Goal: Use online tool/utility: Utilize a website feature to perform a specific function

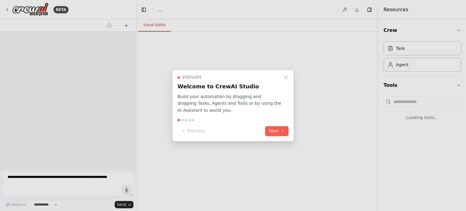
select select "****"
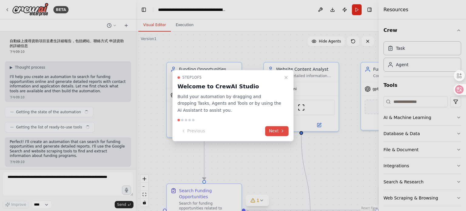
scroll to position [1422, 0]
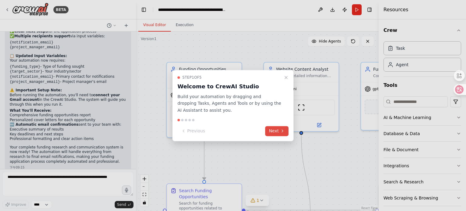
click at [274, 129] on button "Next" at bounding box center [276, 131] width 23 height 10
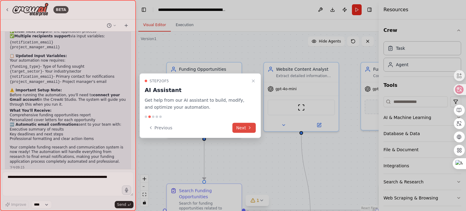
click at [249, 126] on icon at bounding box center [249, 127] width 5 height 5
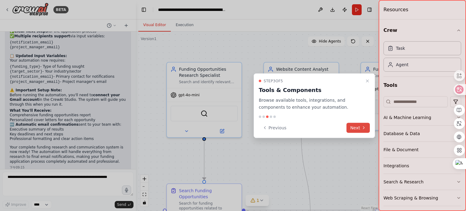
click at [366, 127] on button "Next" at bounding box center [357, 128] width 23 height 10
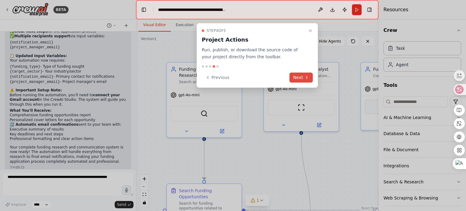
click at [309, 76] on icon at bounding box center [306, 77] width 5 height 5
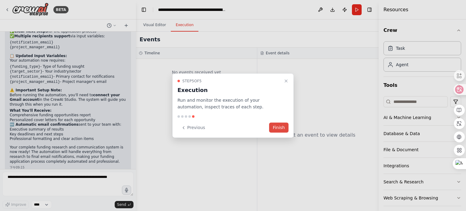
click at [278, 129] on button "Finish" at bounding box center [278, 128] width 19 height 10
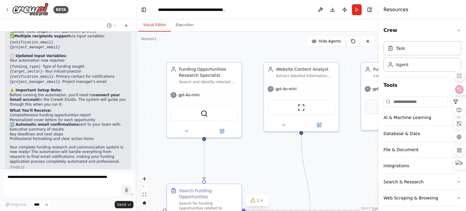
click at [369, 7] on button "Toggle Right Sidebar" at bounding box center [369, 9] width 8 height 8
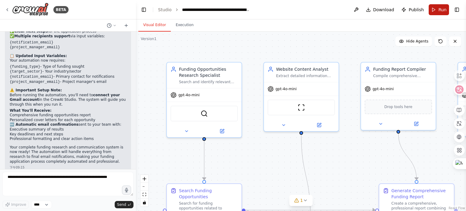
click at [439, 8] on span "Run" at bounding box center [442, 10] width 8 height 6
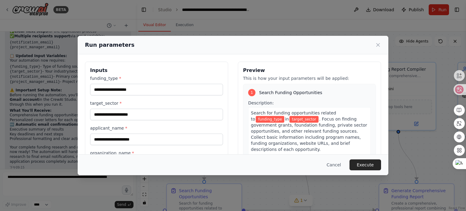
scroll to position [0, 0]
click at [91, 79] on div "Inputs funding_type * target_sector * applicant_name * organization_name * proj…" at bounding box center [156, 168] width 143 height 213
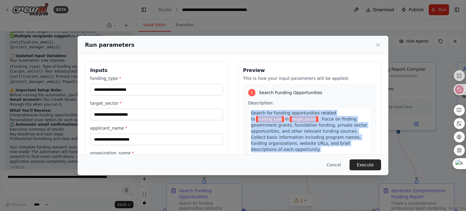
drag, startPoint x: 248, startPoint y: 112, endPoint x: 338, endPoint y: 146, distance: 97.0
click at [338, 146] on div "Search for funding opportunities related to funding_type in target_sector . Foc…" at bounding box center [309, 131] width 123 height 48
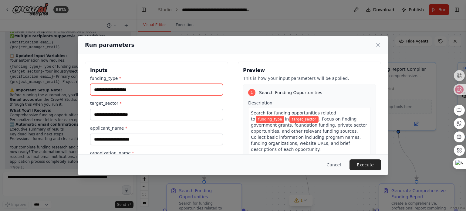
click at [218, 88] on input "funding_type *" at bounding box center [156, 90] width 133 height 12
type input "*"
type input "**********"
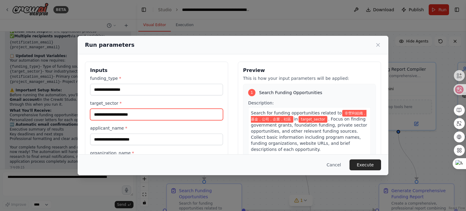
click at [205, 115] on input "target_sector *" at bounding box center [156, 115] width 133 height 12
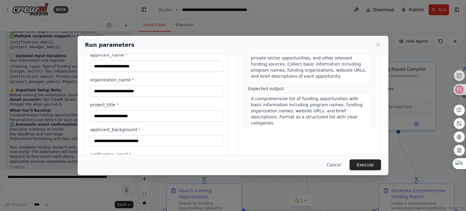
scroll to position [65, 0]
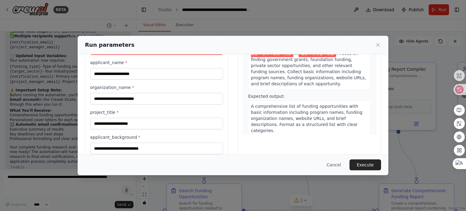
type input "*********"
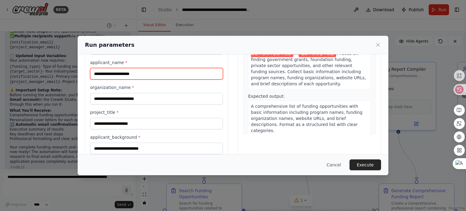
click at [107, 74] on input "applicant_name *" at bounding box center [156, 74] width 133 height 12
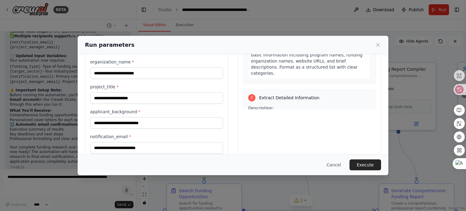
scroll to position [24, 0]
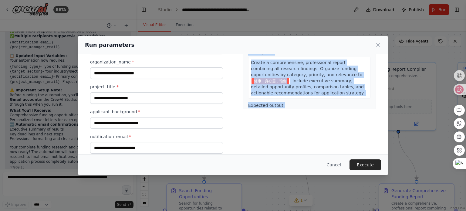
drag, startPoint x: 256, startPoint y: 103, endPoint x: 284, endPoint y: 103, distance: 28.5
click at [284, 103] on div "1 Search Funding Opportunities Description: Search for funding opportunities re…" at bounding box center [309, 51] width 133 height 116
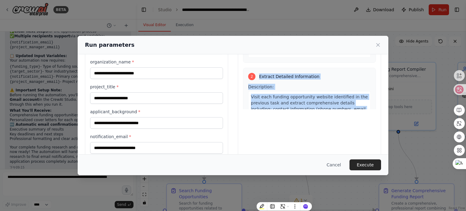
scroll to position [70, 0]
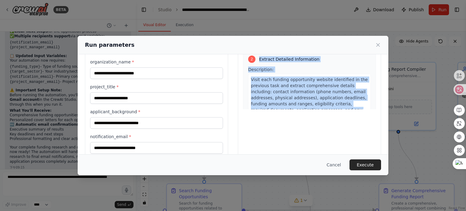
click at [304, 70] on div "Description: Visit each funding opportunity website identified in the previous …" at bounding box center [309, 93] width 123 height 55
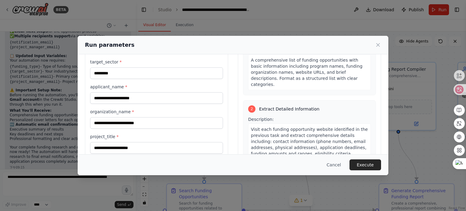
scroll to position [30, 0]
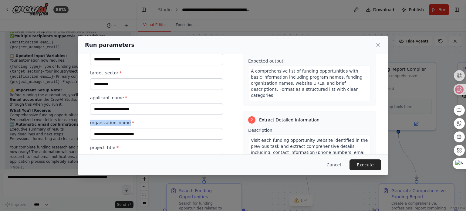
drag, startPoint x: 91, startPoint y: 121, endPoint x: 127, endPoint y: 120, distance: 36.4
click at [127, 120] on div "**********" at bounding box center [156, 137] width 143 height 213
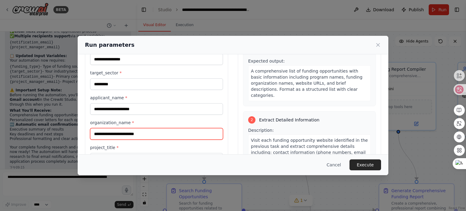
click at [194, 132] on input "organization_name *" at bounding box center [156, 134] width 133 height 12
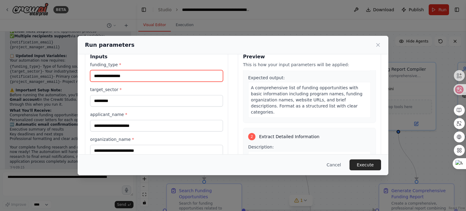
scroll to position [10, 0]
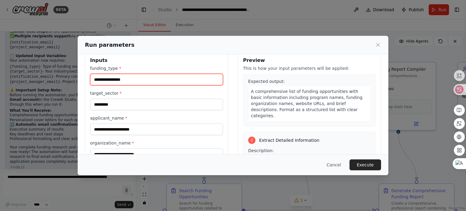
drag, startPoint x: 94, startPoint y: 58, endPoint x: 168, endPoint y: 78, distance: 76.0
click at [168, 78] on input "**********" at bounding box center [156, 80] width 133 height 12
click at [179, 118] on label "applicant_name *" at bounding box center [156, 118] width 133 height 6
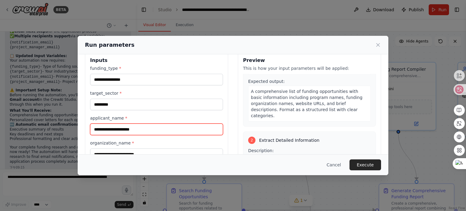
click at [179, 123] on input "applicant_name *" at bounding box center [156, 129] width 133 height 12
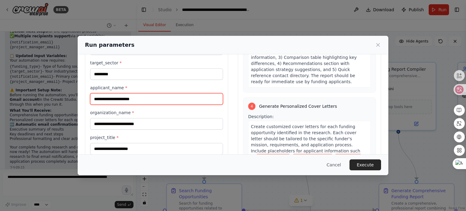
scroll to position [374, 0]
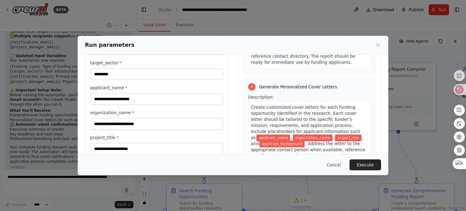
click at [89, 88] on div "**********" at bounding box center [156, 127] width 143 height 213
drag, startPoint x: 89, startPoint y: 88, endPoint x: 100, endPoint y: 88, distance: 11.2
click at [100, 88] on div "**********" at bounding box center [156, 127] width 143 height 213
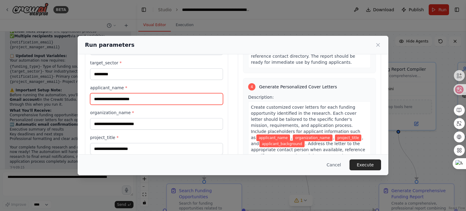
click at [180, 100] on input "applicant_name *" at bounding box center [156, 99] width 133 height 12
type input "**********"
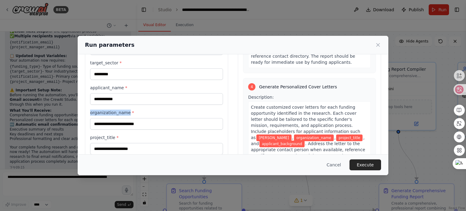
drag, startPoint x: 89, startPoint y: 111, endPoint x: 129, endPoint y: 112, distance: 40.1
click at [129, 112] on div "**********" at bounding box center [156, 127] width 143 height 213
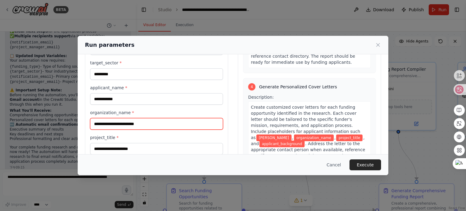
click at [184, 126] on input "organization_name *" at bounding box center [156, 124] width 133 height 12
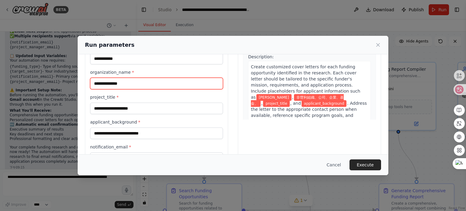
scroll to position [91, 0]
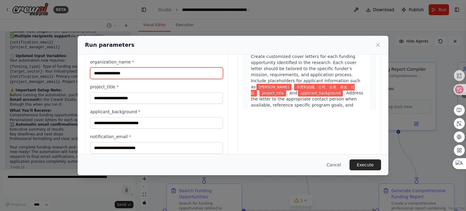
type input "**********"
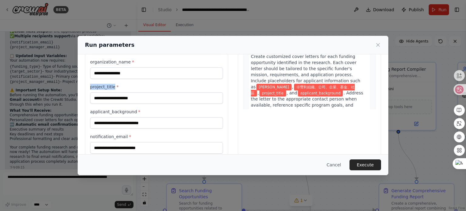
drag, startPoint x: 89, startPoint y: 85, endPoint x: 113, endPoint y: 85, distance: 24.0
click at [113, 85] on div "**********" at bounding box center [156, 77] width 143 height 213
click at [259, 91] on span "project_title" at bounding box center [272, 93] width 26 height 7
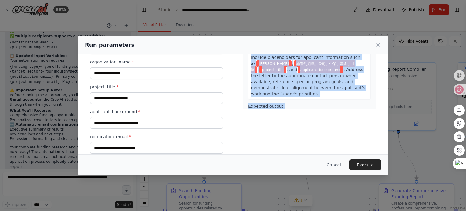
scroll to position [404, 0]
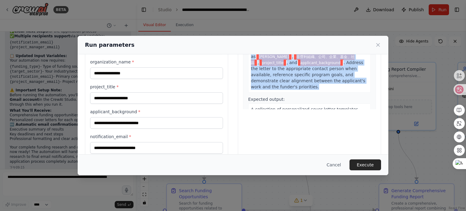
drag, startPoint x: 248, startPoint y: 86, endPoint x: 296, endPoint y: 86, distance: 47.9
click at [296, 86] on div "Create customized cover letters for each funding opportunity identified in the …" at bounding box center [309, 56] width 123 height 72
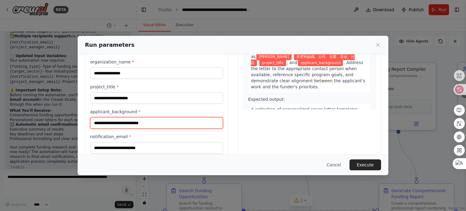
click at [177, 121] on input "applicant_background *" at bounding box center [156, 123] width 133 height 12
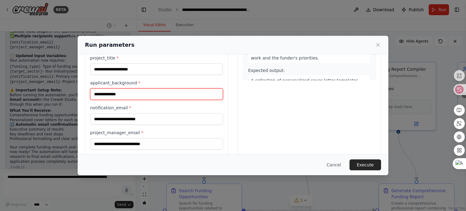
scroll to position [121, 0]
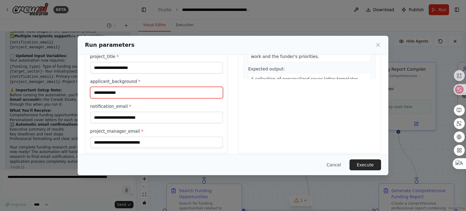
type input "**********"
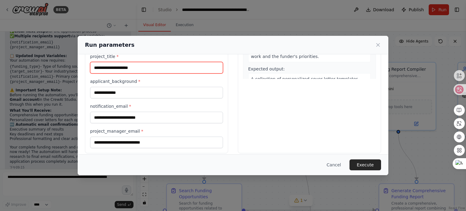
click at [170, 64] on input "project_title *" at bounding box center [156, 68] width 133 height 12
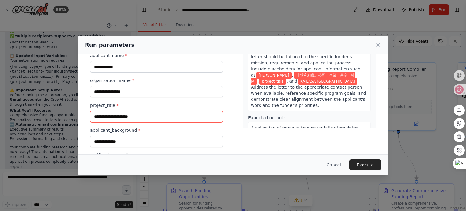
scroll to position [61, 0]
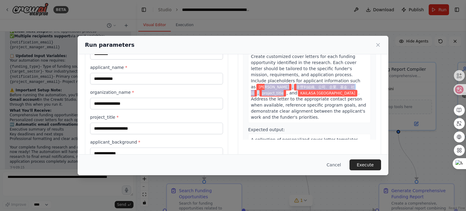
drag, startPoint x: 270, startPoint y: 90, endPoint x: 248, endPoint y: 88, distance: 22.6
click at [248, 88] on div "Create customized cover letters for each funding opportunity identified in the …" at bounding box center [309, 87] width 123 height 72
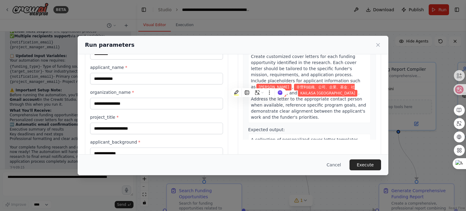
click at [314, 122] on div "Description: Create customized cover letters for each funding opportunity ident…" at bounding box center [309, 130] width 123 height 175
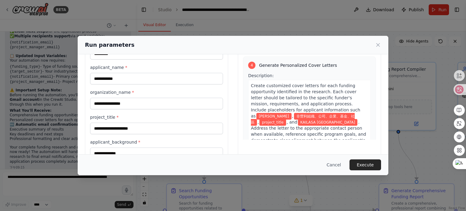
scroll to position [374, 0]
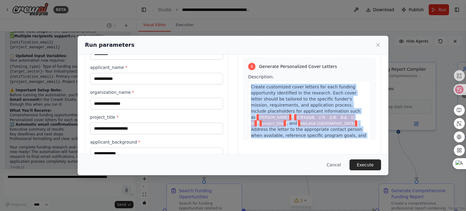
drag, startPoint x: 250, startPoint y: 84, endPoint x: 325, endPoint y: 134, distance: 90.3
click at [325, 134] on div "Create customized cover letters for each funding opportunity identified in the …" at bounding box center [309, 117] width 123 height 72
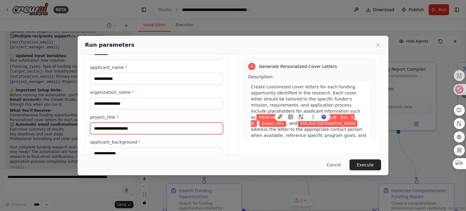
click at [160, 127] on input "project_title *" at bounding box center [156, 129] width 133 height 12
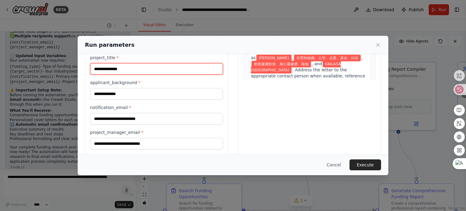
scroll to position [126, 0]
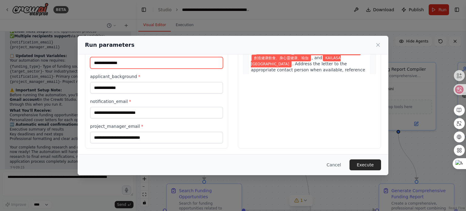
type input "**********"
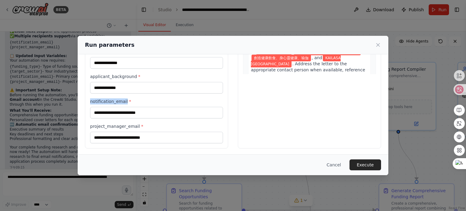
drag, startPoint x: 90, startPoint y: 99, endPoint x: 127, endPoint y: 101, distance: 37.3
click at [127, 101] on div "**********" at bounding box center [156, 41] width 143 height 213
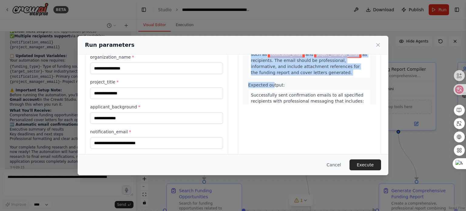
scroll to position [616, 0]
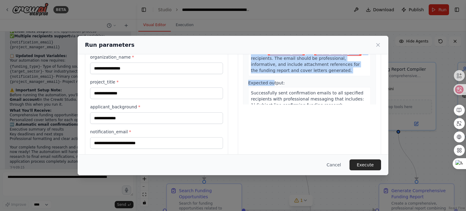
drag, startPoint x: 249, startPoint y: 69, endPoint x: 337, endPoint y: 59, distance: 89.0
click at [343, 64] on div "Send professional confirmation emails to notify stakeholders that funding resea…" at bounding box center [309, 43] width 123 height 66
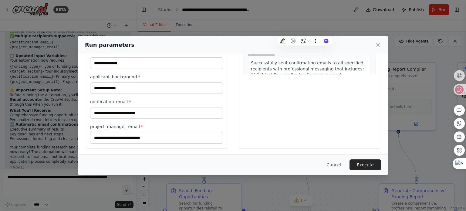
scroll to position [126, 0]
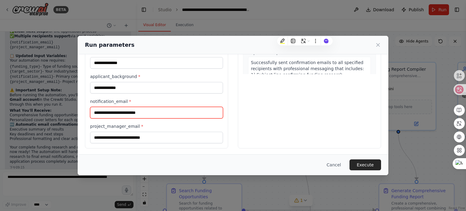
click at [190, 111] on input "notification_email *" at bounding box center [156, 113] width 133 height 12
type input "*"
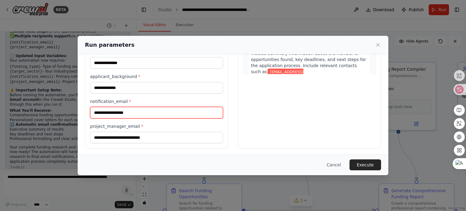
scroll to position [565, 0]
type input "**********"
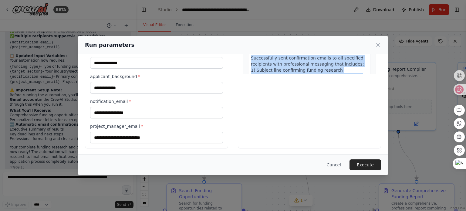
drag, startPoint x: 311, startPoint y: 64, endPoint x: 346, endPoint y: 68, distance: 35.7
click at [346, 68] on div "Description: Send professional confirmation emails to notify stakeholders that …" at bounding box center [309, 40] width 123 height 156
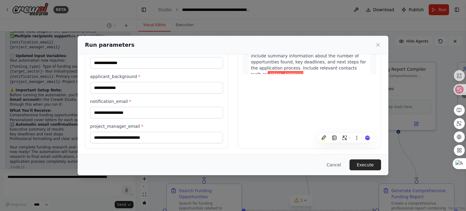
scroll to position [566, 0]
click at [332, 75] on span "project_manager_email" at bounding box center [317, 78] width 48 height 7
click at [273, 112] on div "Preview This is how your input parameters will be applied: 1 Search Funding Opp…" at bounding box center [309, 41] width 143 height 213
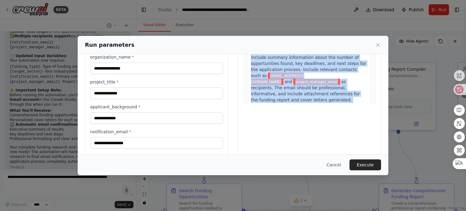
scroll to position [596, 0]
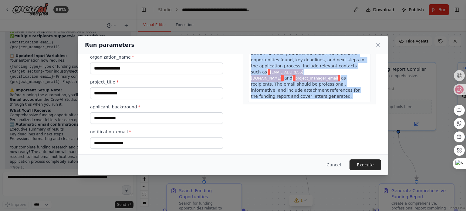
drag, startPoint x: 249, startPoint y: 87, endPoint x: 337, endPoint y: 84, distance: 88.0
click at [337, 84] on div "Send professional confirmation emails to notify stakeholders that funding resea…" at bounding box center [309, 66] width 123 height 72
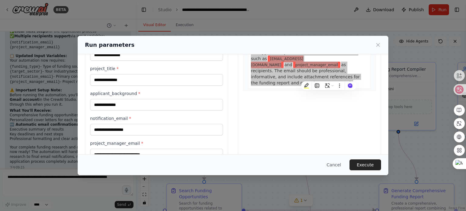
scroll to position [126, 0]
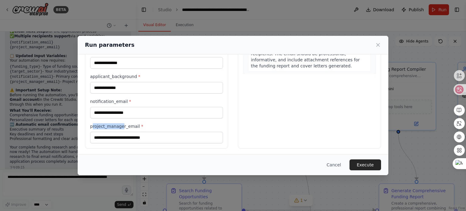
drag, startPoint x: 91, startPoint y: 126, endPoint x: 121, endPoint y: 126, distance: 30.0
click at [121, 126] on label "project_manager_email *" at bounding box center [156, 126] width 133 height 6
drag, startPoint x: 139, startPoint y: 125, endPoint x: 90, endPoint y: 125, distance: 49.7
click at [90, 125] on label "project_manager_email *" at bounding box center [156, 126] width 133 height 6
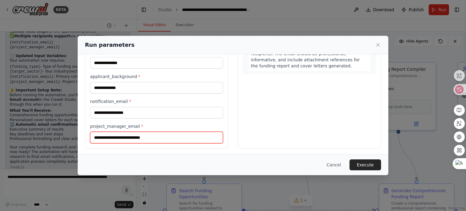
click at [178, 134] on input "project_manager_email *" at bounding box center [156, 138] width 133 height 12
type input "*"
type input "**********"
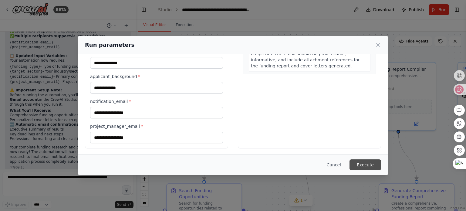
click at [361, 166] on button "Execute" at bounding box center [365, 164] width 32 height 11
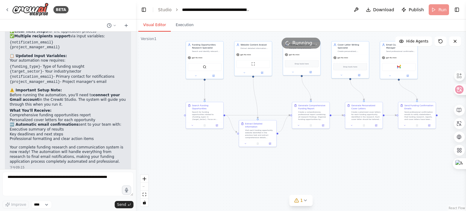
drag, startPoint x: 347, startPoint y: 167, endPoint x: 265, endPoint y: 91, distance: 111.6
click at [265, 91] on div ".deletable-edge-delete-btn { width: 20px; height: 20px; border: 0px solid #ffff…" at bounding box center [301, 121] width 330 height 179
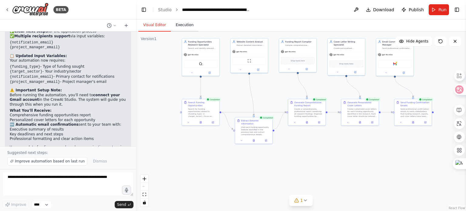
click at [186, 26] on button "Execution" at bounding box center [185, 25] width 28 height 13
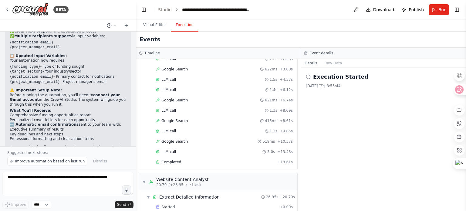
scroll to position [91, 0]
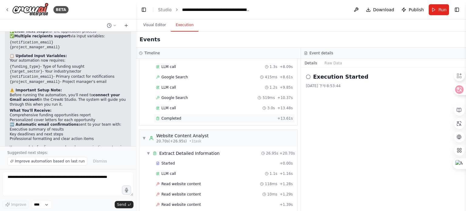
click at [210, 116] on div "Completed" at bounding box center [215, 118] width 119 height 5
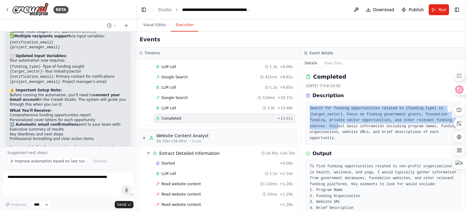
scroll to position [31, 0]
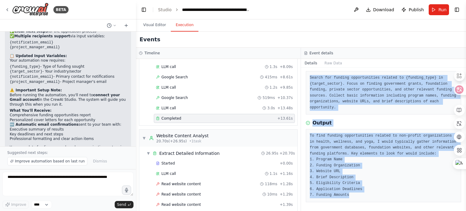
drag, startPoint x: 310, startPoint y: 108, endPoint x: 349, endPoint y: 195, distance: 95.0
click at [349, 195] on div "Completed 2025/9/3 下午8:54:05 Description Search for funding opportunities relat…" at bounding box center [383, 139] width 165 height 143
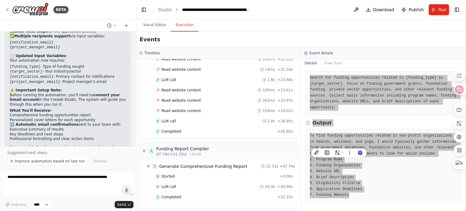
scroll to position [606, 0]
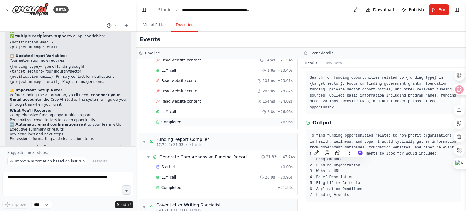
click at [174, 119] on span "Completed" at bounding box center [171, 121] width 20 height 5
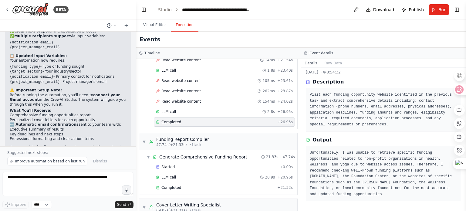
scroll to position [1, 0]
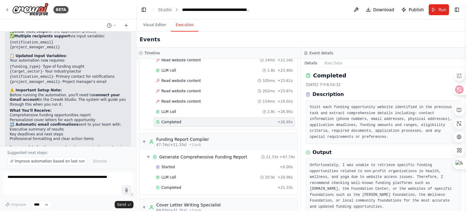
drag, startPoint x: 310, startPoint y: 109, endPoint x: 420, endPoint y: 200, distance: 142.3
click at [436, 210] on html "BETA 自動線上搜尋資助項目並產生詳細報告，包括網站、聯絡方式 申請資助的詳細信息 下午09:10 ▶ Thought process I'll help …" at bounding box center [233, 105] width 466 height 211
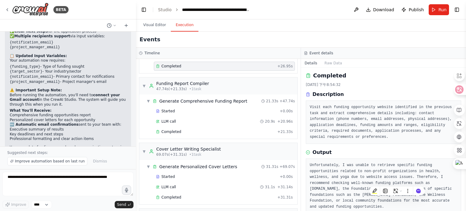
scroll to position [628, 0]
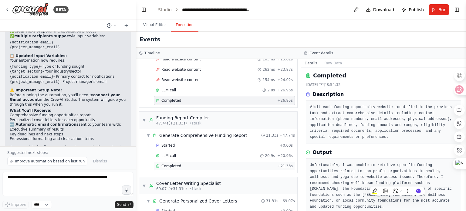
click at [177, 163] on span "Completed" at bounding box center [171, 165] width 20 height 5
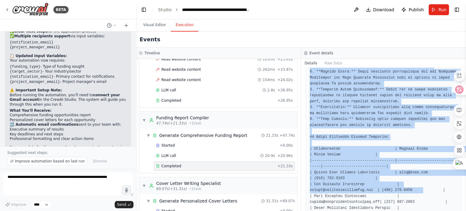
scroll to position [711, 0]
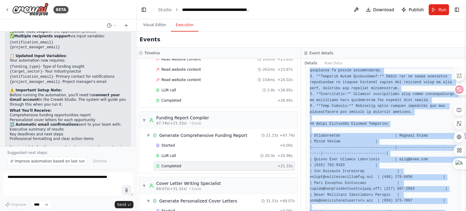
drag, startPoint x: 309, startPoint y: 107, endPoint x: 408, endPoint y: 194, distance: 131.5
click at [408, 194] on div "Completed 2025/9/3 下午8:54:53 Description Create a comprehensive, professional r…" at bounding box center [383, 139] width 165 height 143
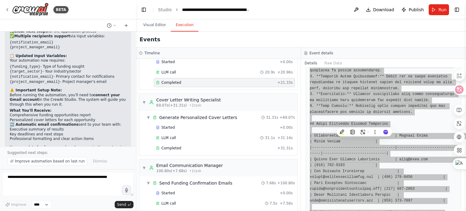
scroll to position [719, 0]
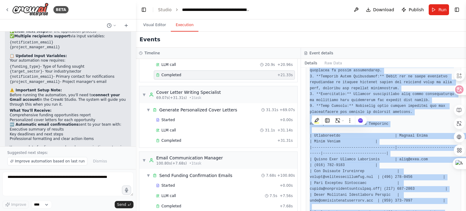
copy div "Create a comprehensive, professional report combining all research findings. Or…"
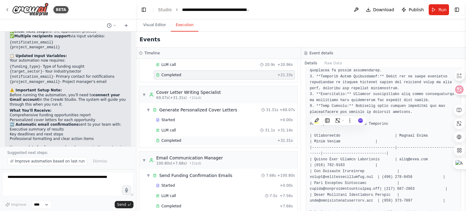
click at [179, 138] on span "Completed" at bounding box center [171, 140] width 20 height 5
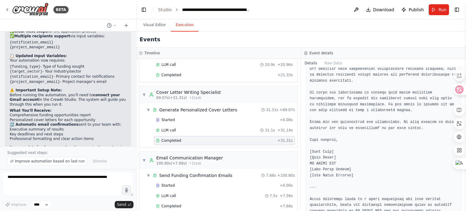
scroll to position [1255, 0]
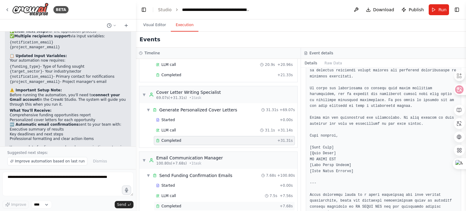
click at [190, 203] on div "Completed" at bounding box center [216, 205] width 121 height 5
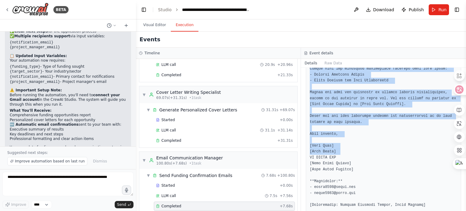
scroll to position [273, 0]
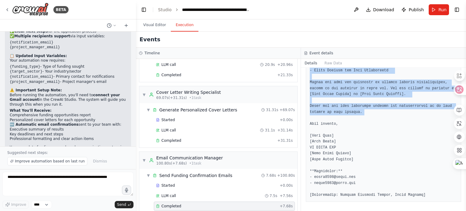
drag, startPoint x: 310, startPoint y: 86, endPoint x: 360, endPoint y: 112, distance: 57.0
click at [360, 112] on pre at bounding box center [383, 50] width 147 height 296
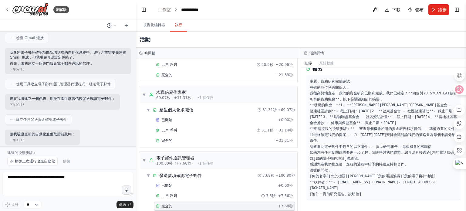
scroll to position [987, 0]
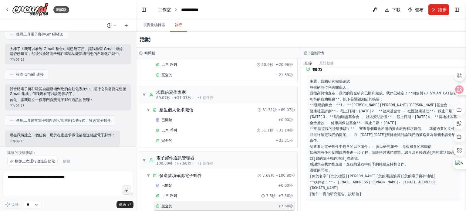
click at [166, 12] on font "工作室" at bounding box center [164, 9] width 13 height 5
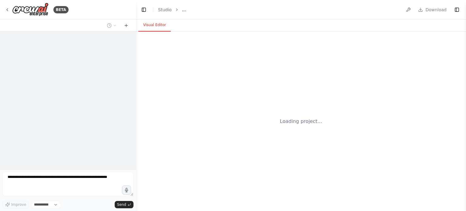
select select "****"
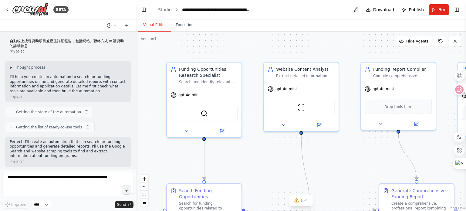
scroll to position [1422, 0]
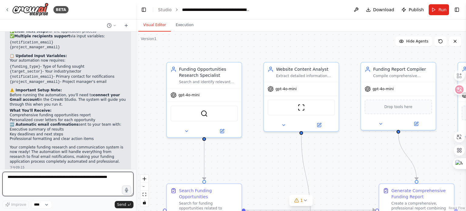
click at [98, 180] on textarea at bounding box center [67, 184] width 131 height 24
type textarea "*"
type textarea "**********"
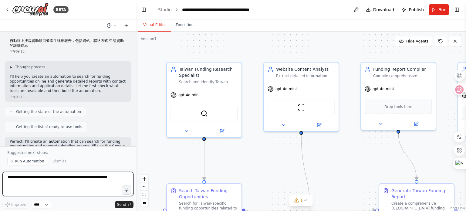
scroll to position [0, 0]
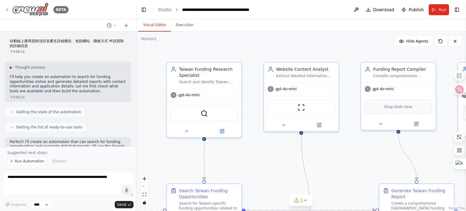
click at [8, 9] on icon at bounding box center [7, 9] width 5 height 5
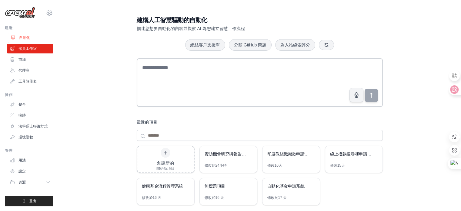
click at [25, 35] on font "自動化" at bounding box center [24, 37] width 11 height 4
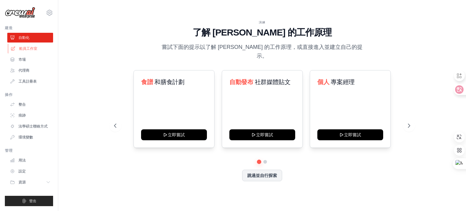
click at [37, 50] on font "船員工作室" at bounding box center [28, 48] width 18 height 4
